Goal: Understand process/instructions: Learn how to perform a task or action

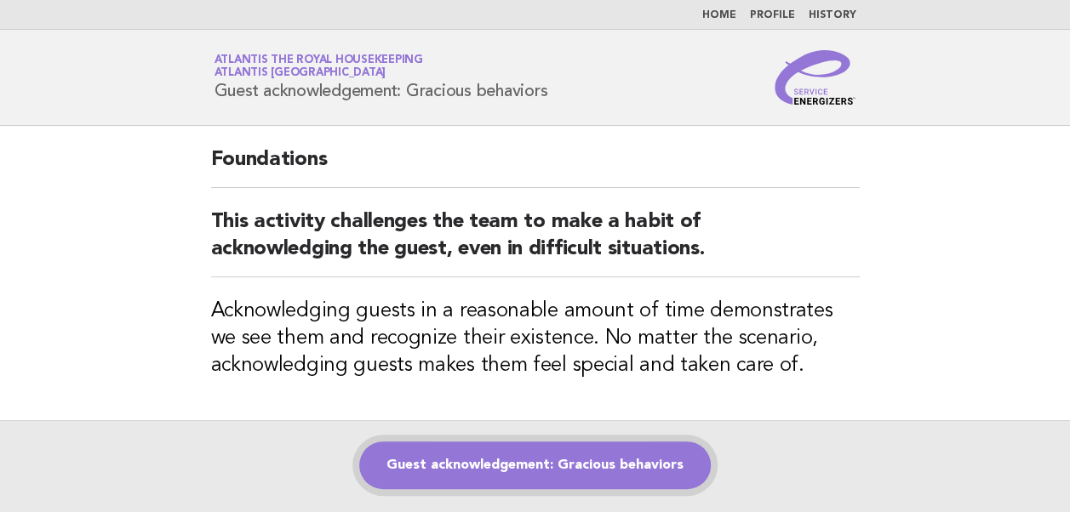
click at [507, 470] on link "Guest acknowledgement: Gracious behaviors" at bounding box center [535, 466] width 352 height 48
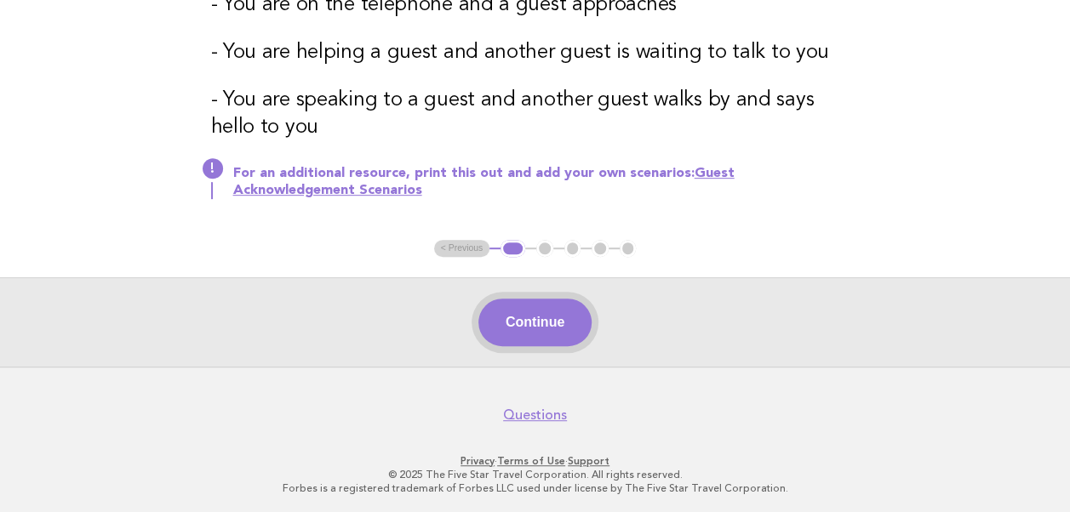
click at [536, 335] on button "Continue" at bounding box center [534, 323] width 113 height 48
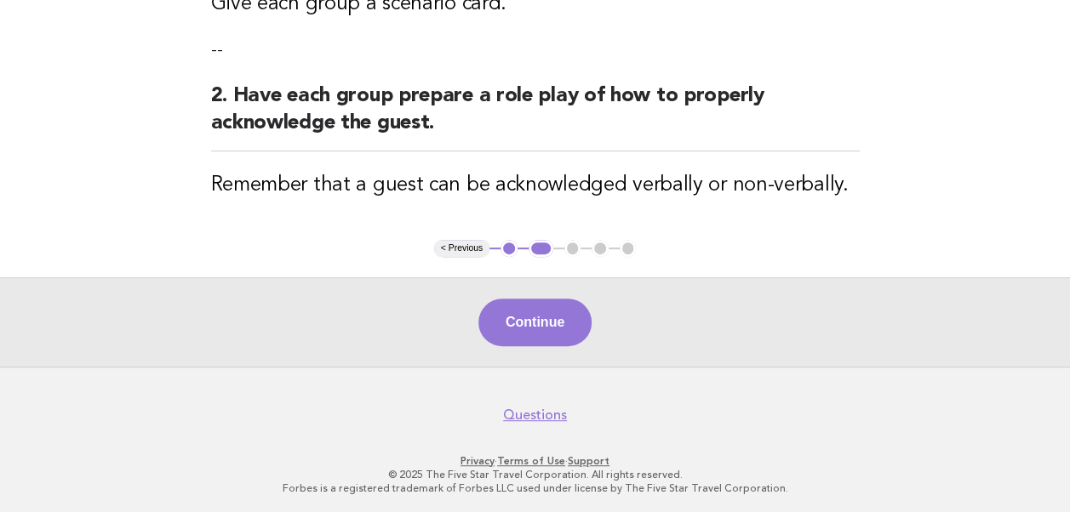
click at [546, 316] on button "Continue" at bounding box center [534, 323] width 113 height 48
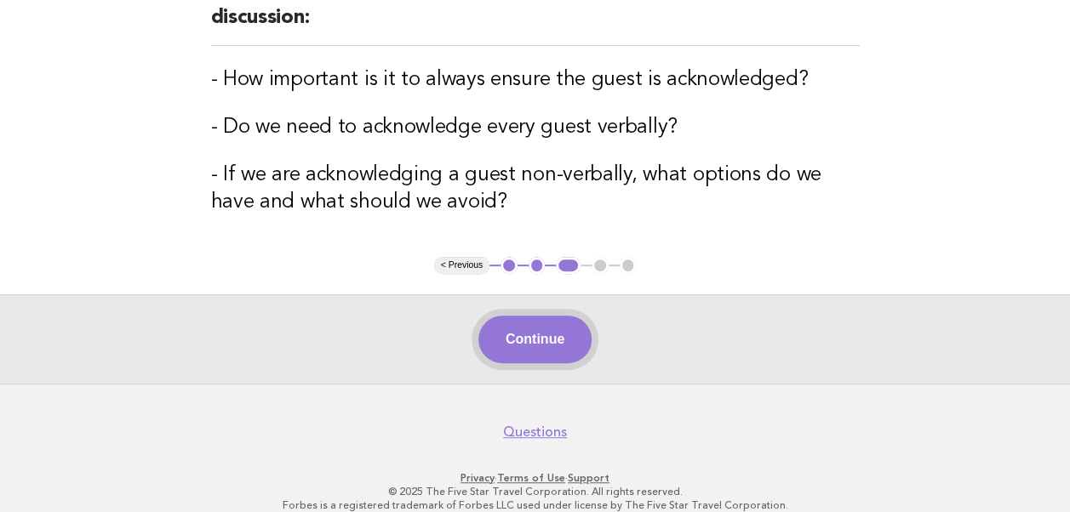
click at [524, 337] on button "Continue" at bounding box center [534, 340] width 113 height 48
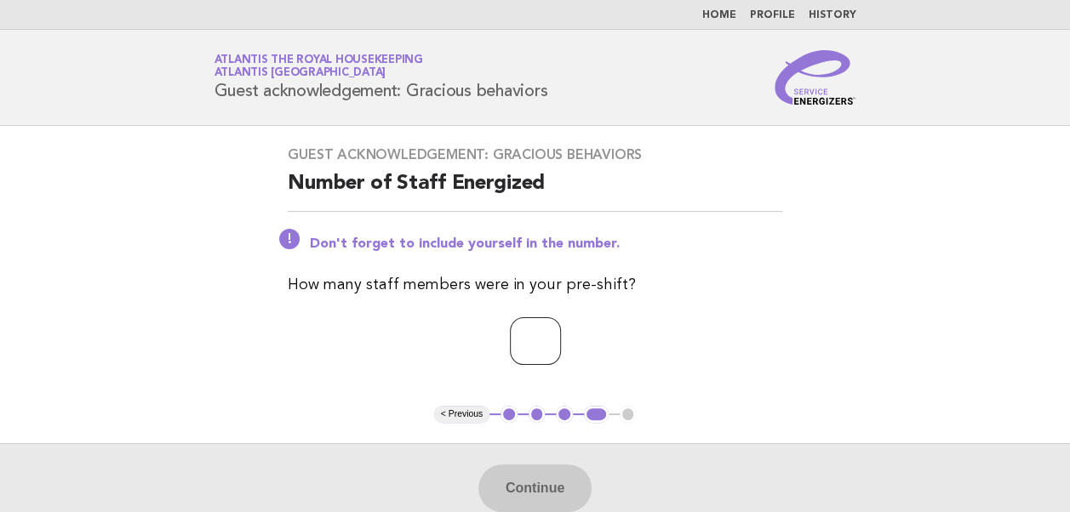
click at [517, 340] on input "number" at bounding box center [535, 342] width 51 height 48
type input "**"
click at [788, 381] on div "Guest acknowledgement: Gracious behaviors Number of Staff Energized Don't forge…" at bounding box center [534, 266] width 535 height 280
click at [546, 488] on button "Continue" at bounding box center [534, 489] width 113 height 48
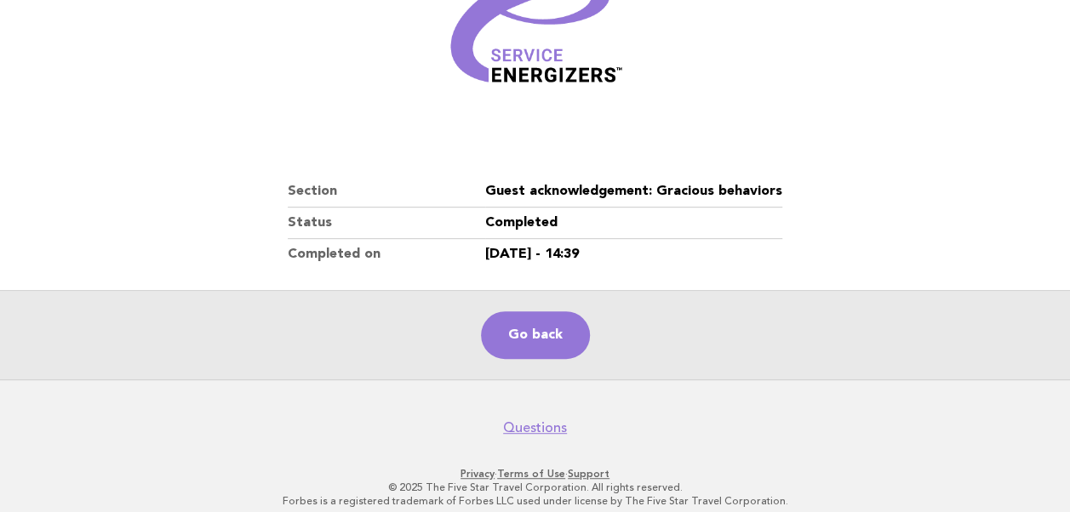
scroll to position [291, 0]
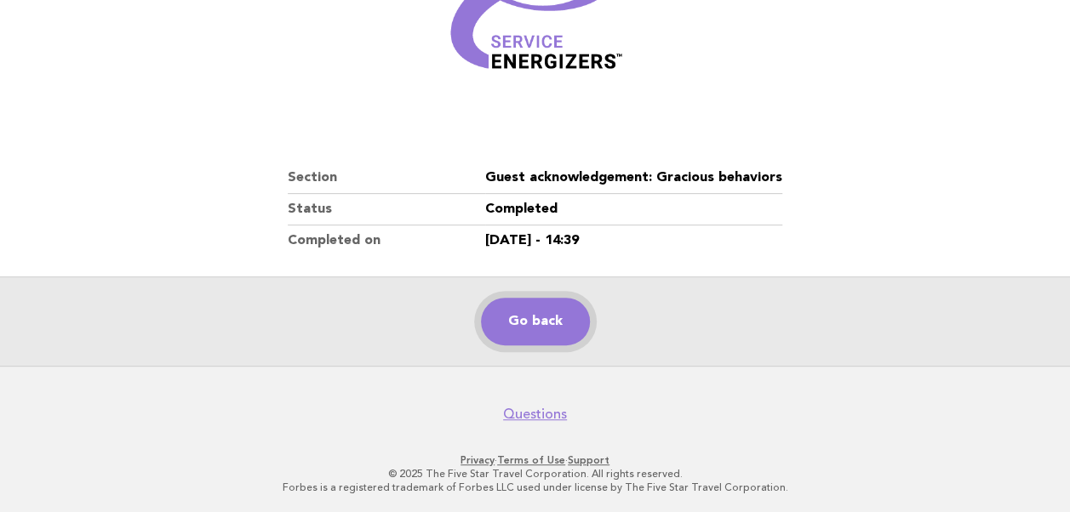
click at [524, 323] on link "Go back" at bounding box center [535, 322] width 109 height 48
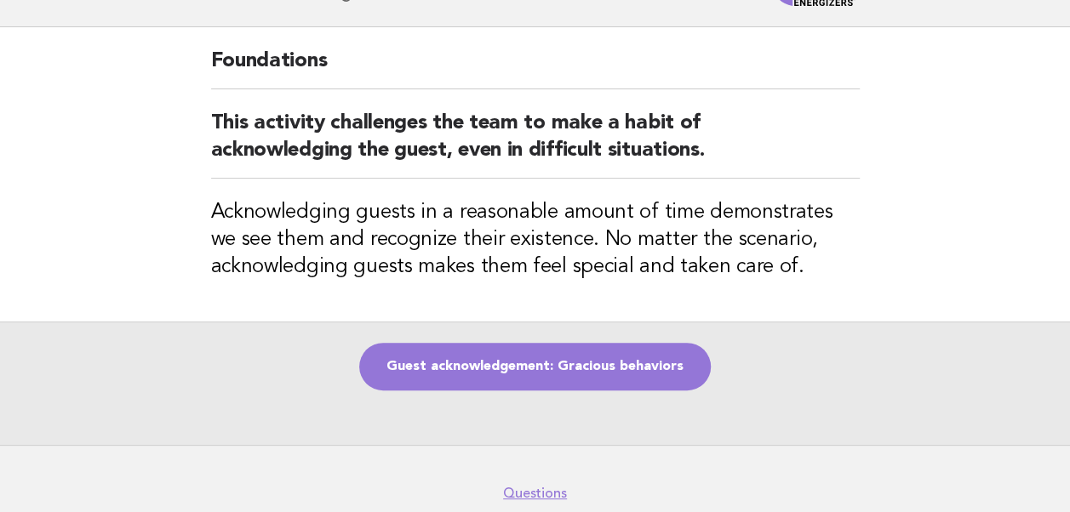
scroll to position [85, 0]
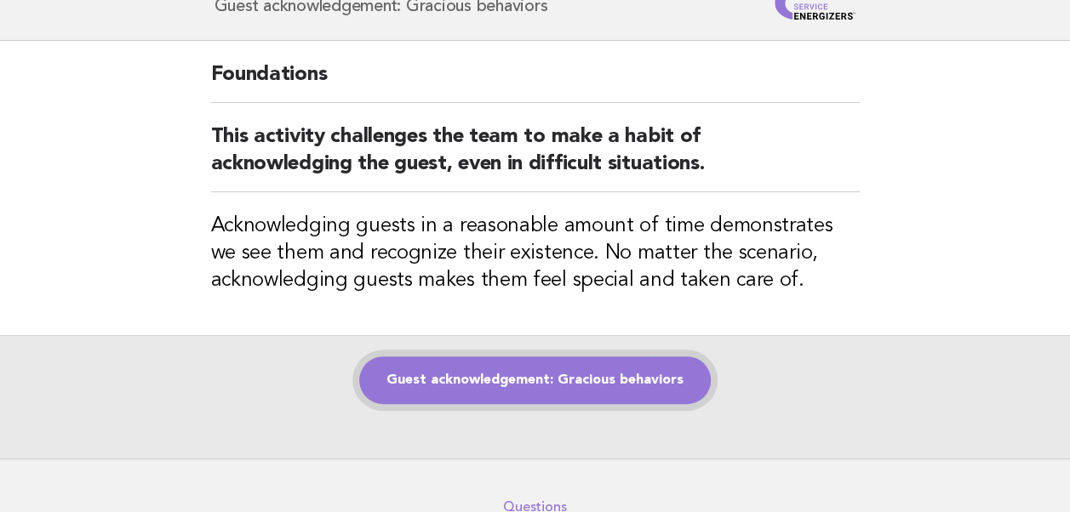
click at [496, 380] on link "Guest acknowledgement: Gracious behaviors" at bounding box center [535, 381] width 352 height 48
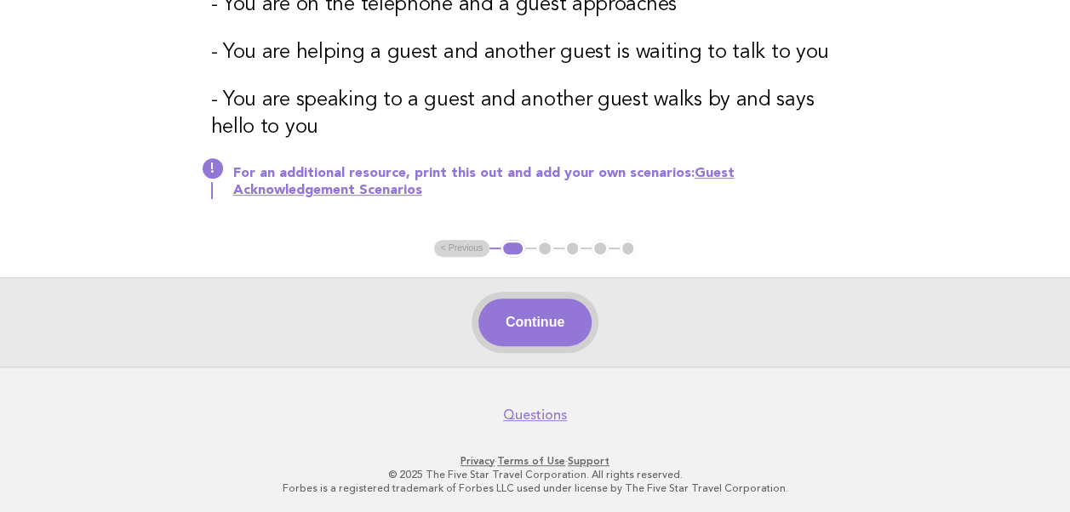
click at [525, 325] on button "Continue" at bounding box center [534, 323] width 113 height 48
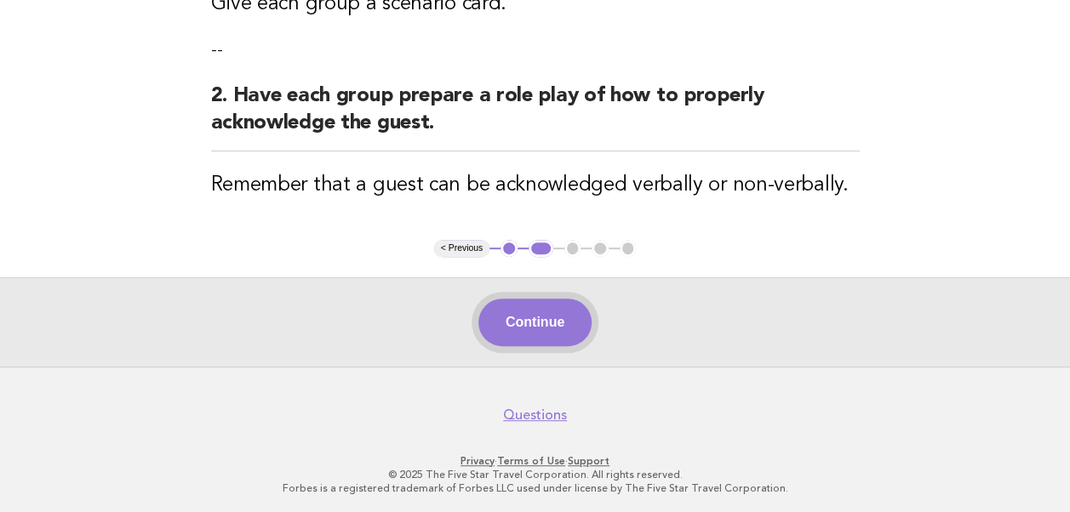
click at [538, 329] on button "Continue" at bounding box center [534, 323] width 113 height 48
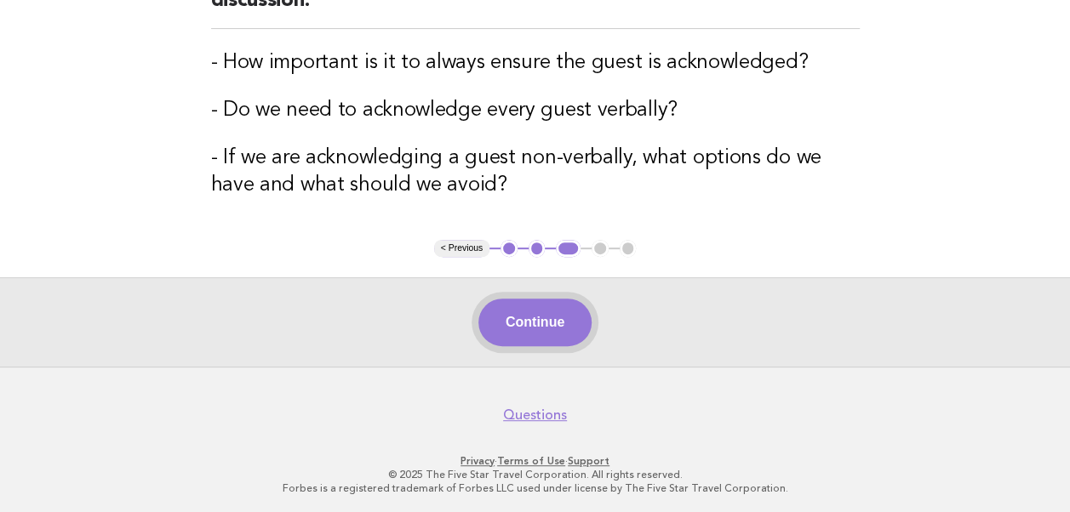
click at [535, 320] on button "Continue" at bounding box center [534, 323] width 113 height 48
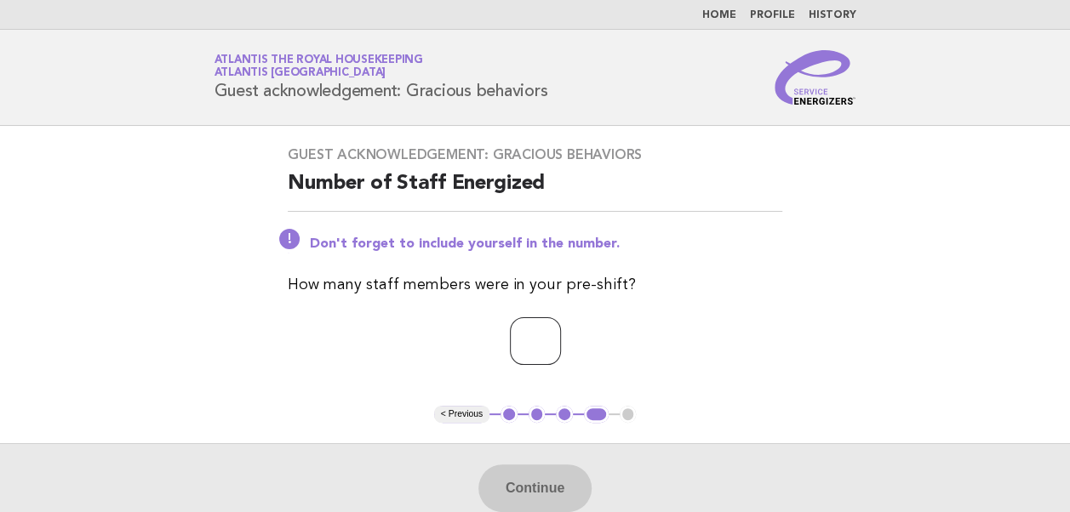
click at [518, 342] on input "number" at bounding box center [535, 342] width 51 height 48
type input "**"
click at [520, 499] on button "Continue" at bounding box center [534, 489] width 113 height 48
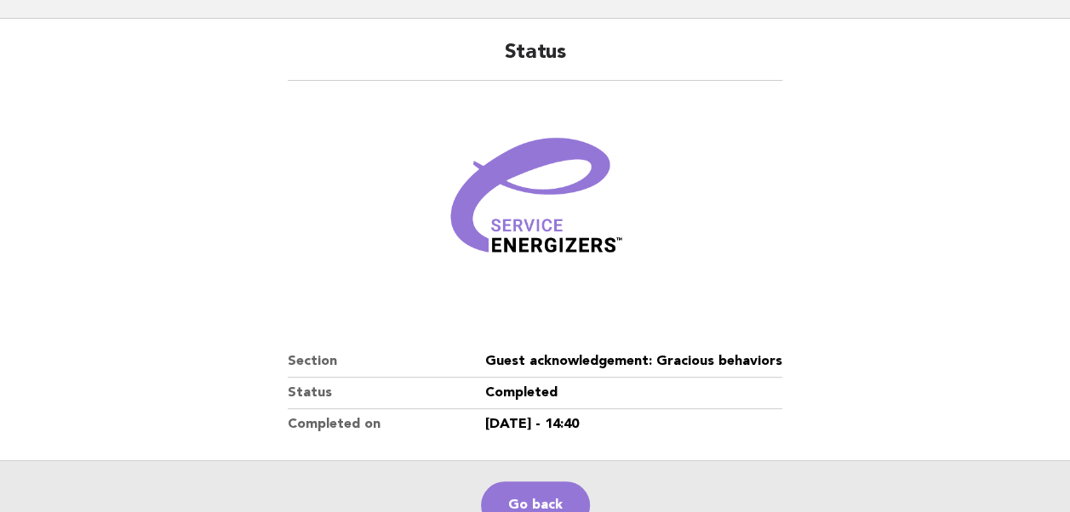
scroll to position [291, 0]
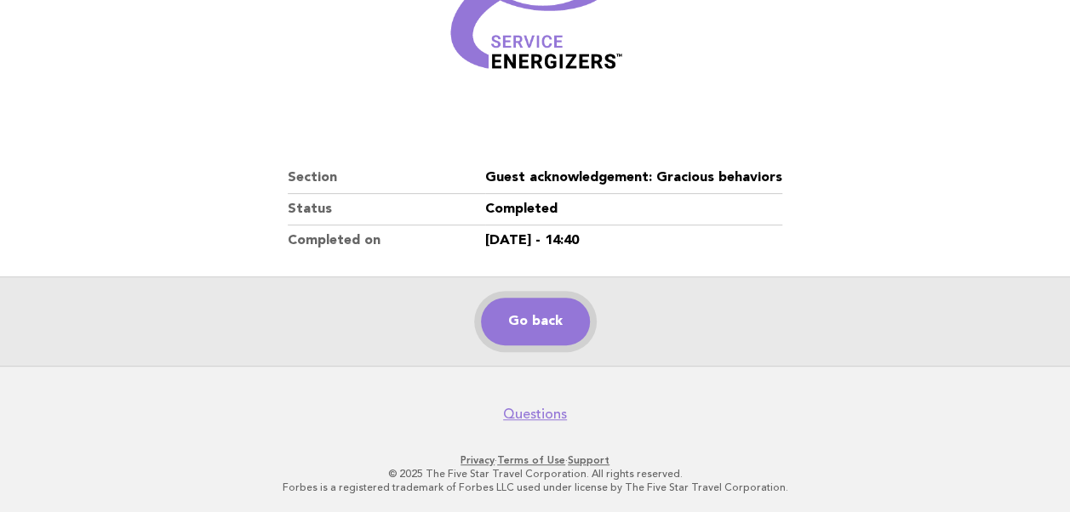
click at [521, 318] on link "Go back" at bounding box center [535, 322] width 109 height 48
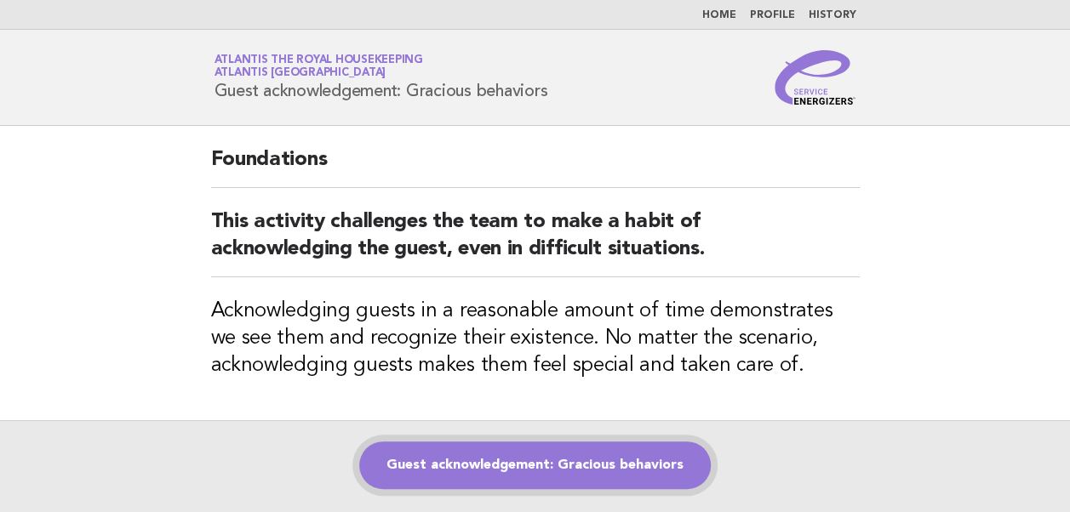
click at [508, 470] on link "Guest acknowledgement: Gracious behaviors" at bounding box center [535, 466] width 352 height 48
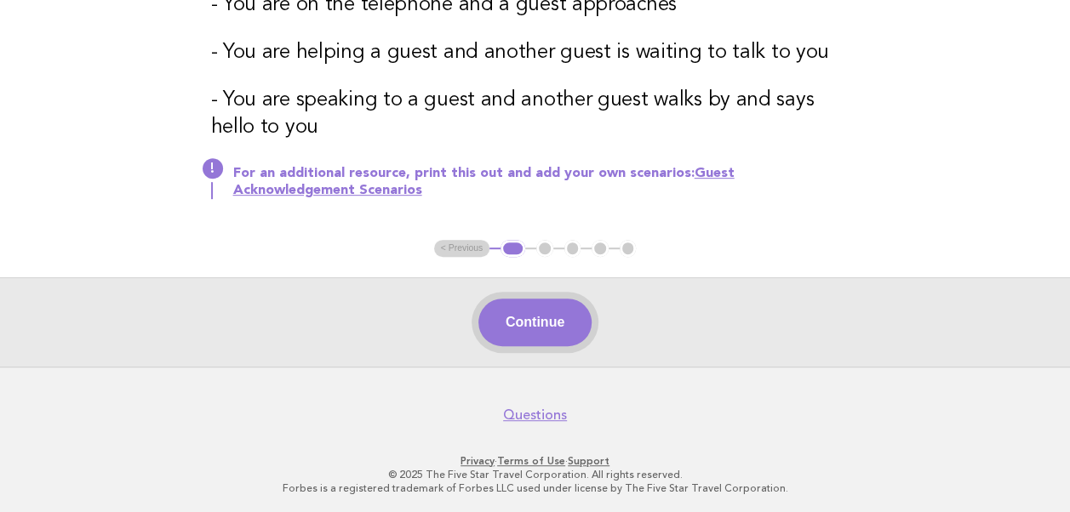
click at [524, 322] on button "Continue" at bounding box center [534, 323] width 113 height 48
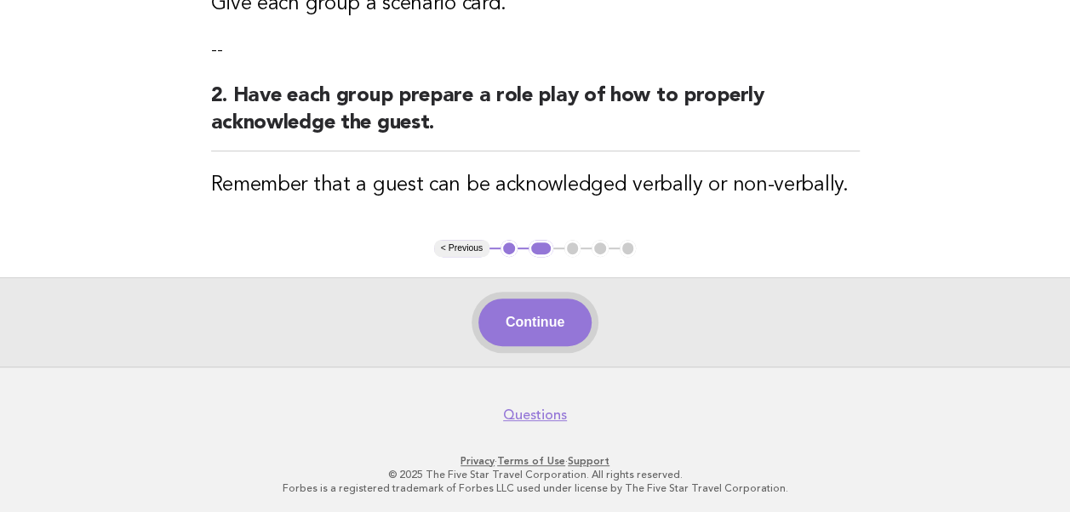
click at [529, 323] on button "Continue" at bounding box center [534, 323] width 113 height 48
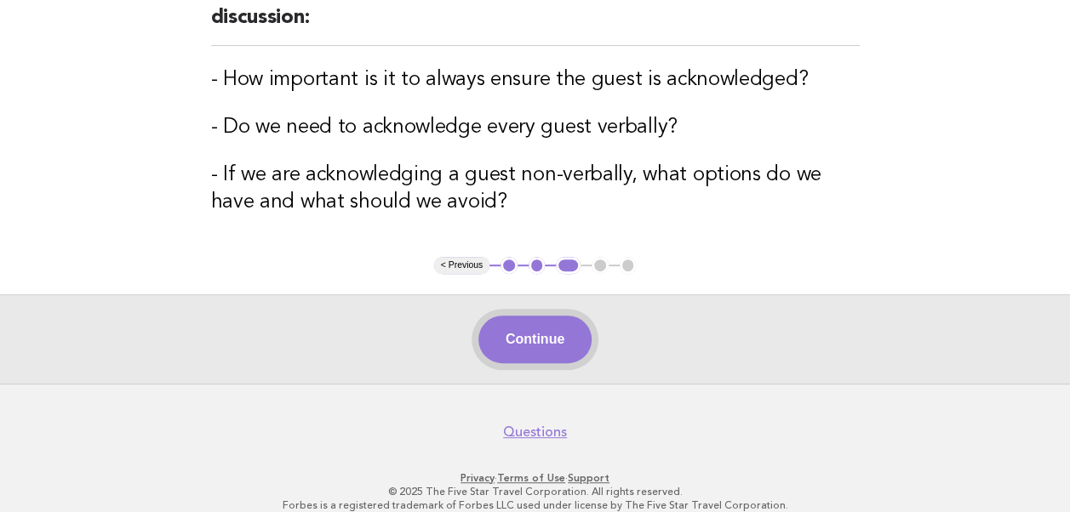
click at [535, 351] on button "Continue" at bounding box center [534, 340] width 113 height 48
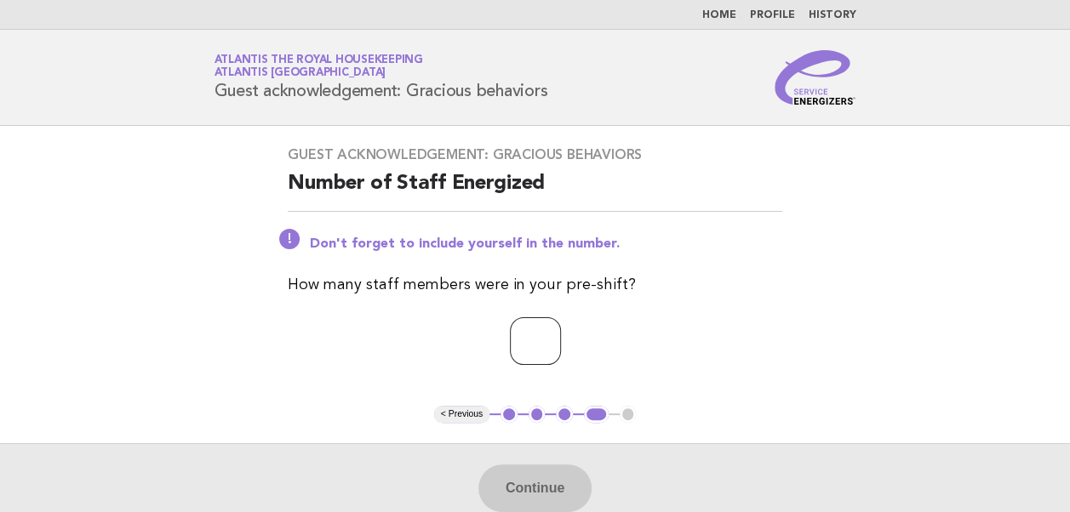
click at [535, 351] on input "number" at bounding box center [535, 342] width 51 height 48
type input "**"
click at [524, 485] on button "Continue" at bounding box center [534, 489] width 113 height 48
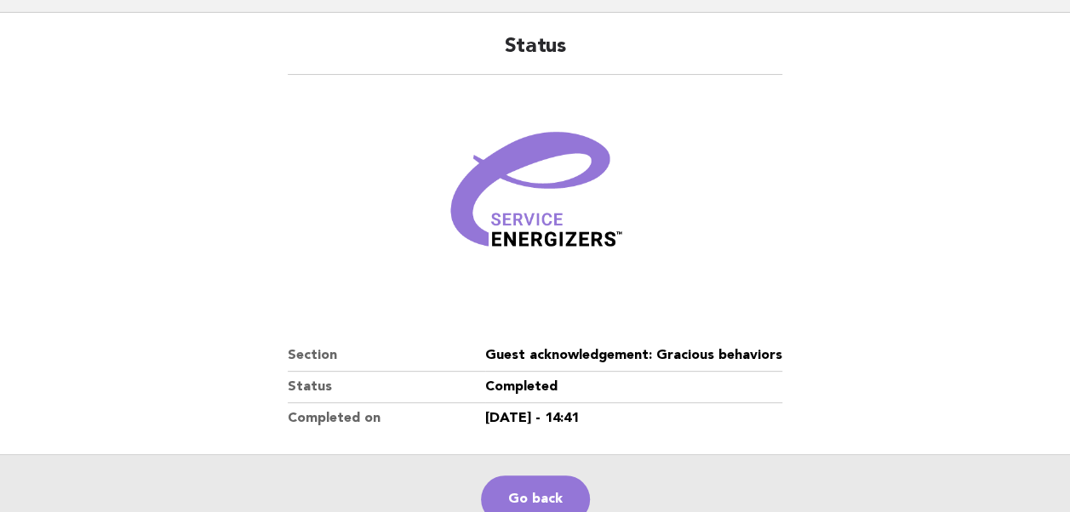
scroll to position [291, 0]
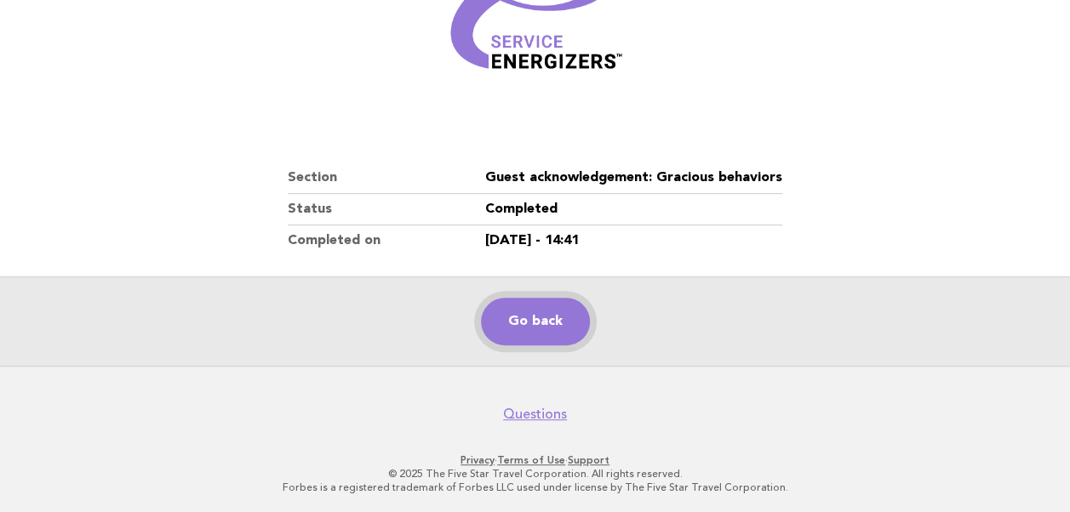
click at [541, 312] on link "Go back" at bounding box center [535, 322] width 109 height 48
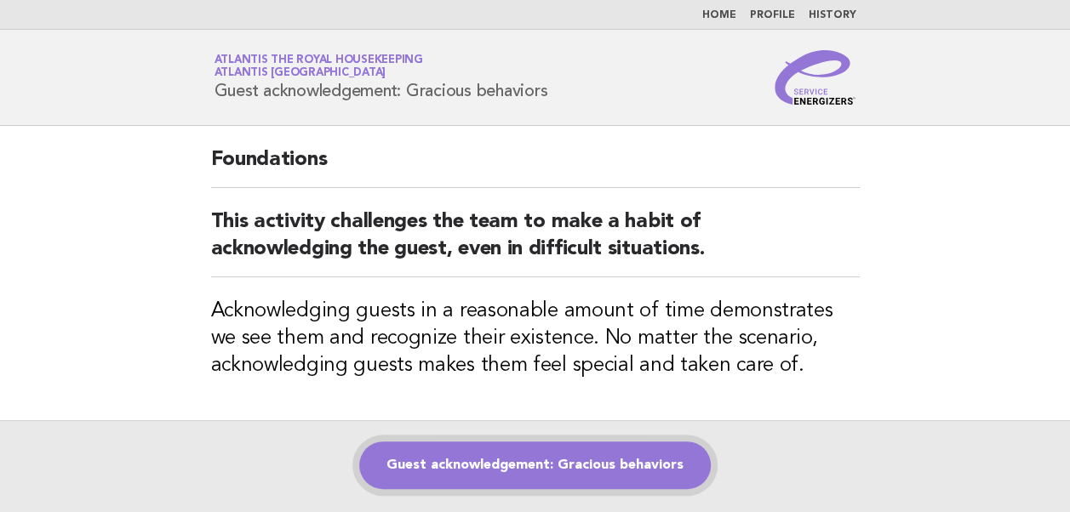
click at [501, 465] on link "Guest acknowledgement: Gracious behaviors" at bounding box center [535, 466] width 352 height 48
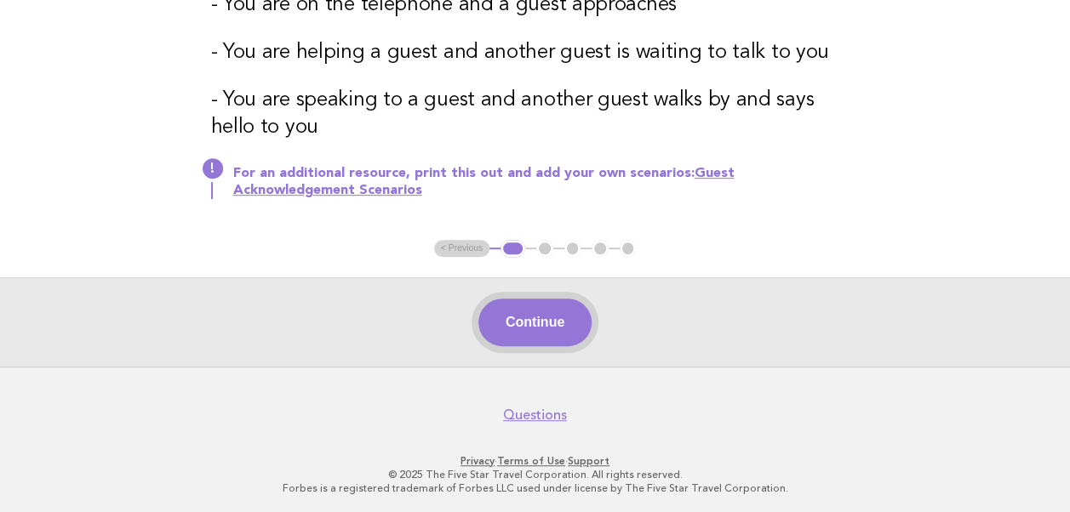
click at [536, 330] on button "Continue" at bounding box center [534, 323] width 113 height 48
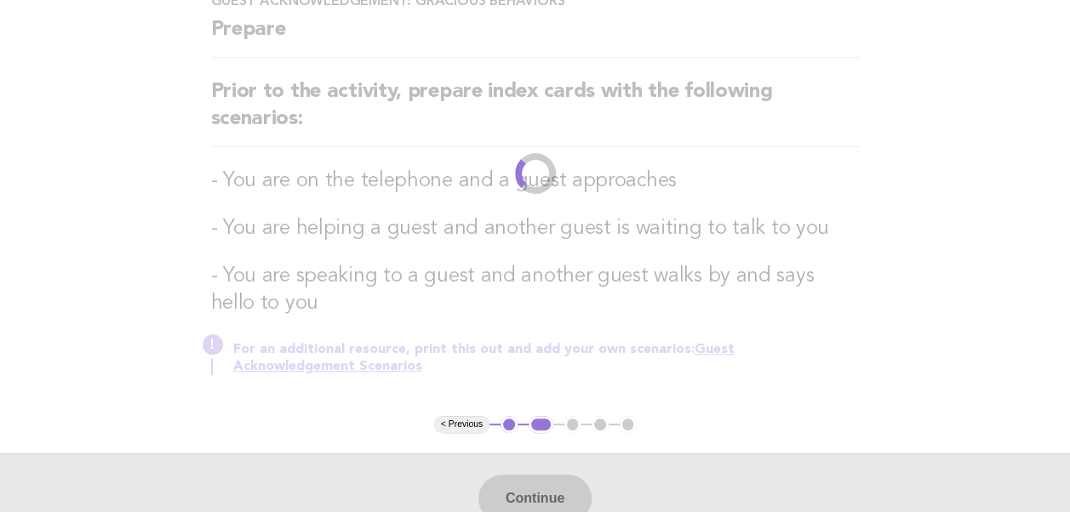
scroll to position [170, 0]
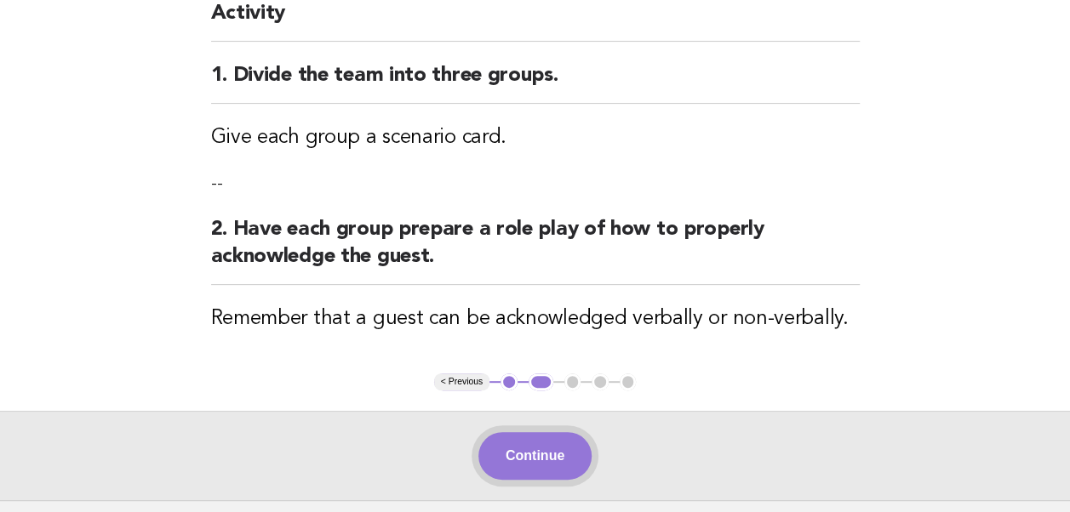
click at [541, 456] on button "Continue" at bounding box center [534, 456] width 113 height 48
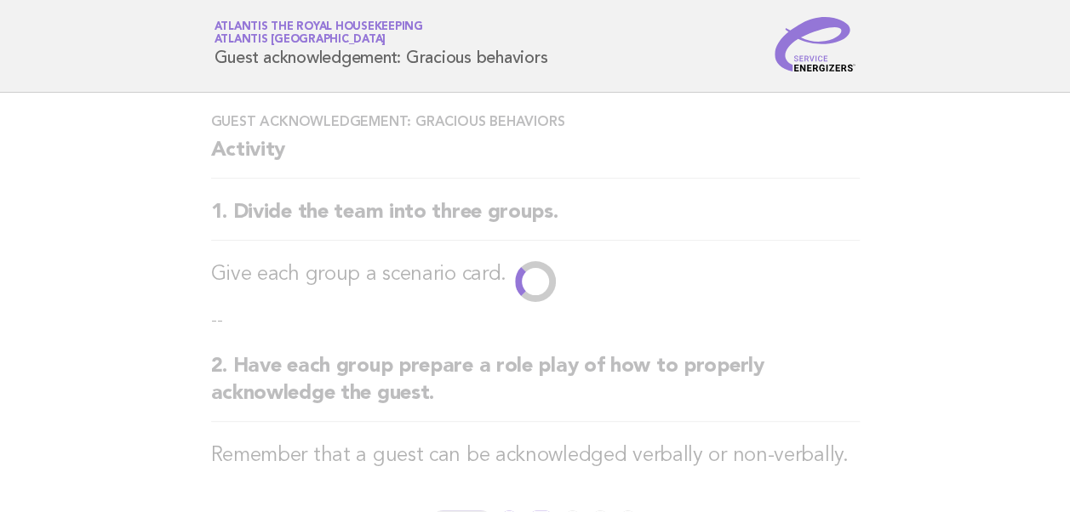
scroll to position [0, 0]
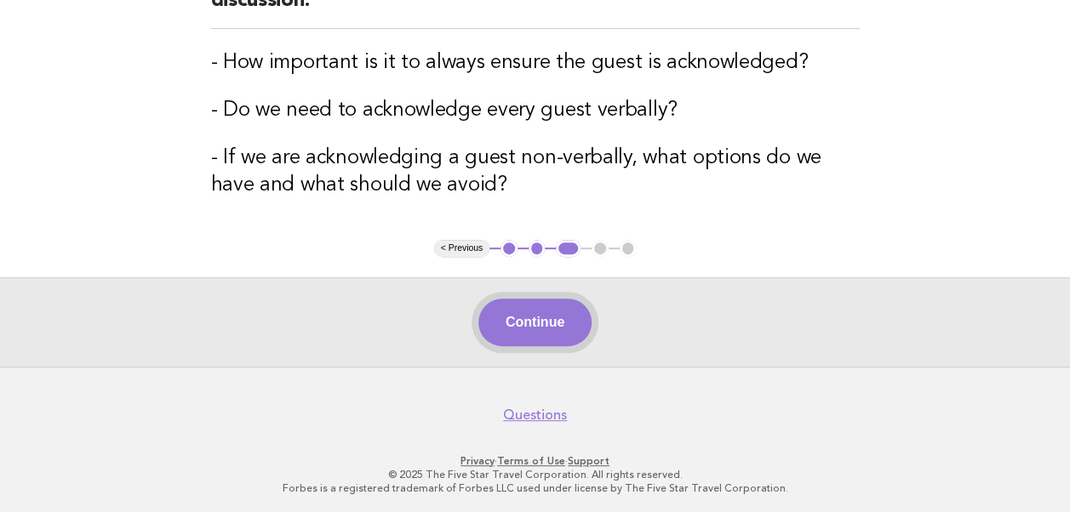
click at [556, 329] on button "Continue" at bounding box center [534, 323] width 113 height 48
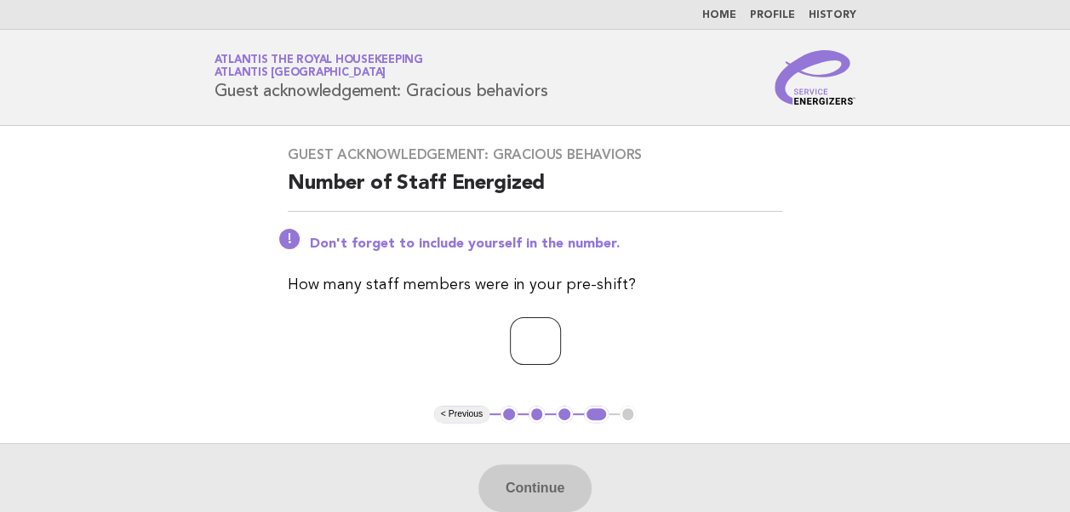
click at [544, 349] on input "number" at bounding box center [535, 342] width 51 height 48
type input "**"
click at [706, 344] on p "**" at bounding box center [535, 342] width 495 height 48
click at [530, 479] on button "Continue" at bounding box center [534, 489] width 113 height 48
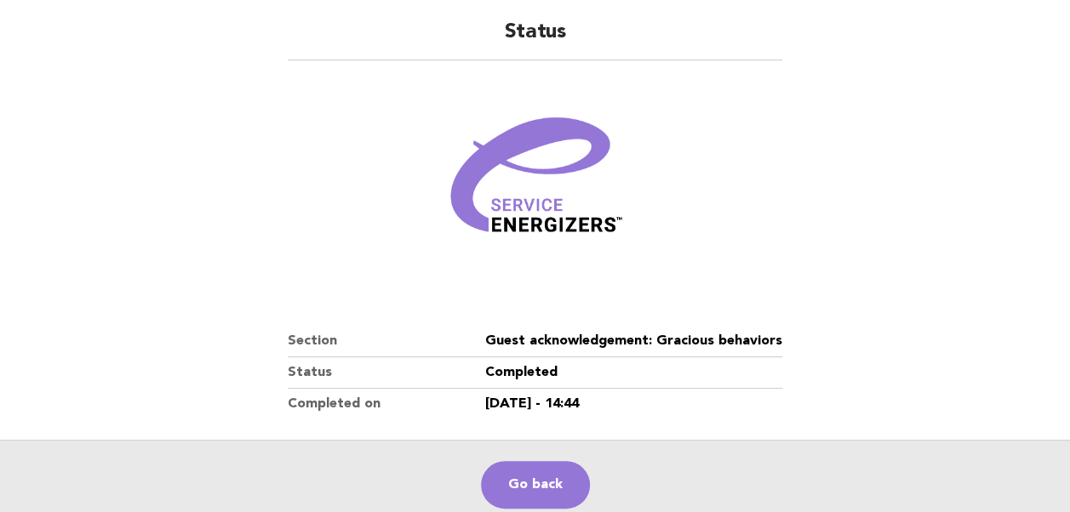
scroll to position [255, 0]
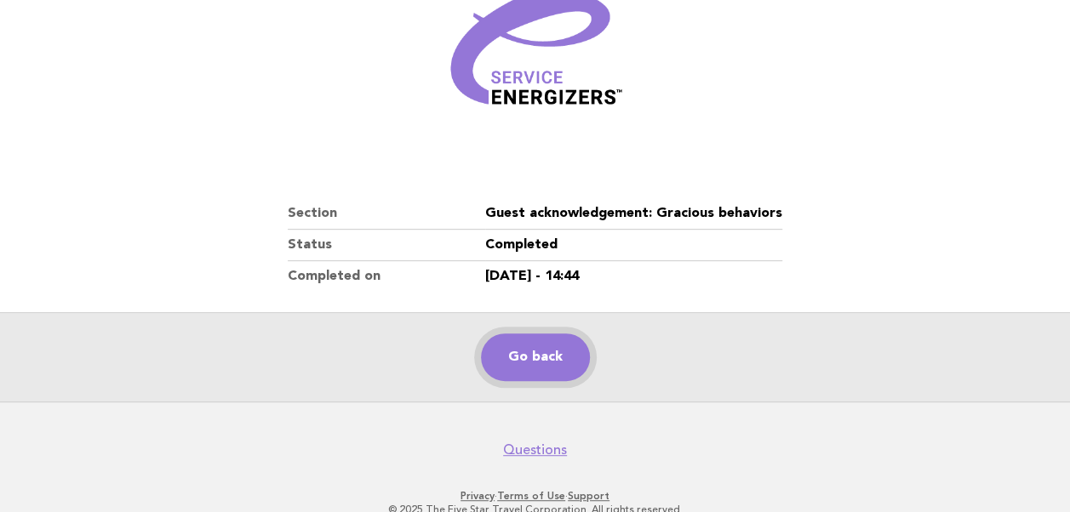
click at [536, 355] on link "Go back" at bounding box center [535, 358] width 109 height 48
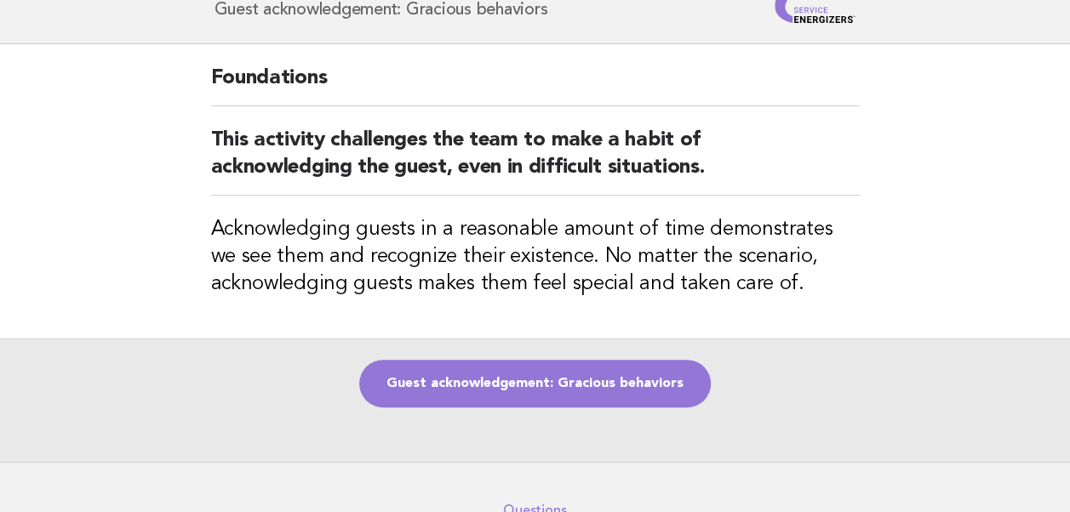
scroll to position [170, 0]
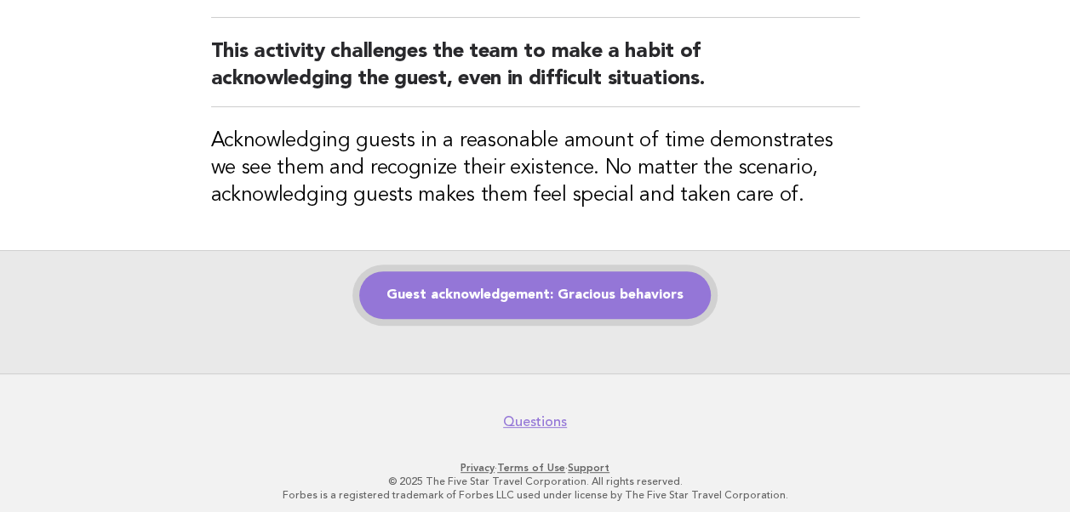
click at [515, 300] on link "Guest acknowledgement: Gracious behaviors" at bounding box center [535, 296] width 352 height 48
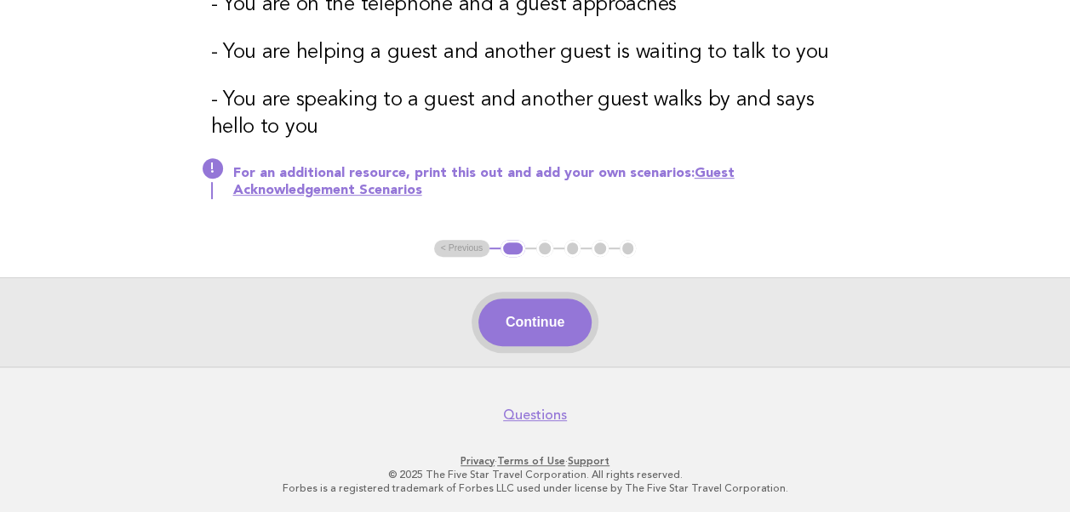
click at [539, 315] on button "Continue" at bounding box center [534, 323] width 113 height 48
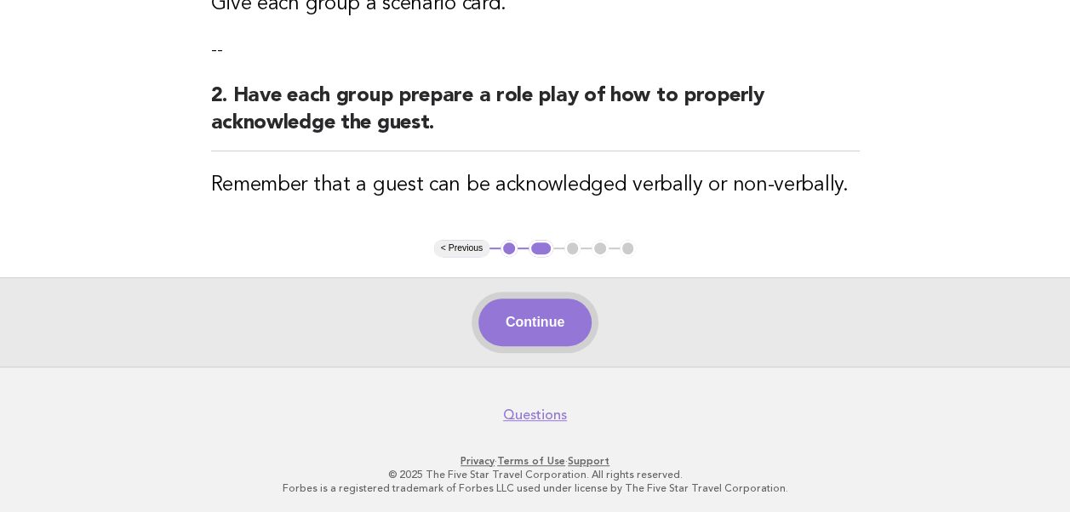
click at [513, 320] on button "Continue" at bounding box center [534, 323] width 113 height 48
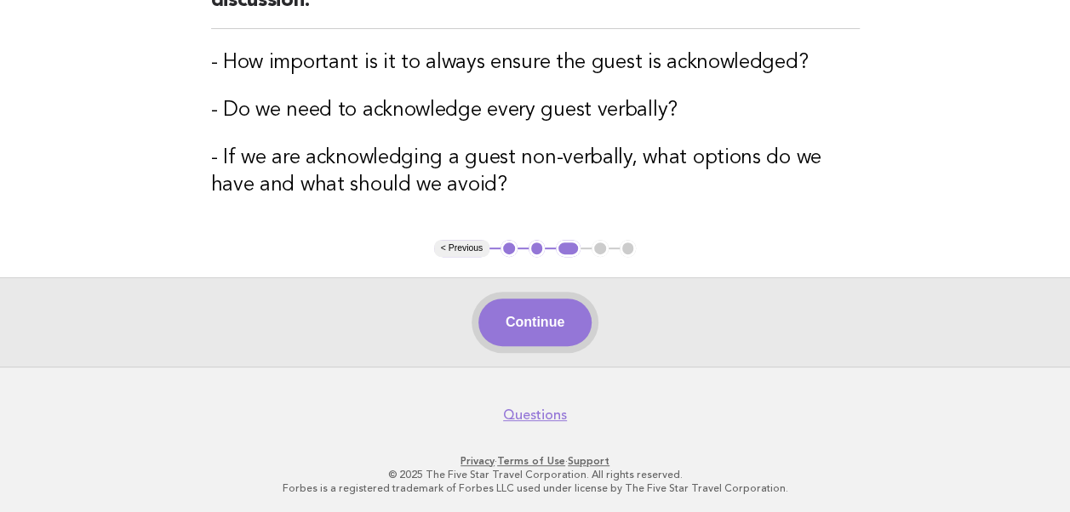
click at [519, 321] on button "Continue" at bounding box center [534, 323] width 113 height 48
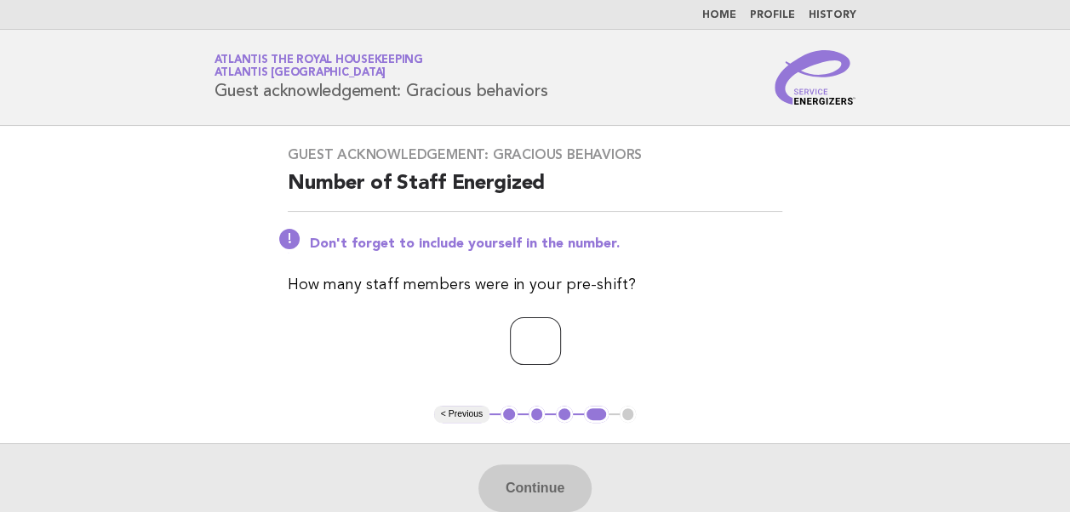
click at [510, 336] on input "number" at bounding box center [535, 342] width 51 height 48
type input "**"
click at [535, 480] on button "Continue" at bounding box center [534, 489] width 113 height 48
